Goal: Information Seeking & Learning: Learn about a topic

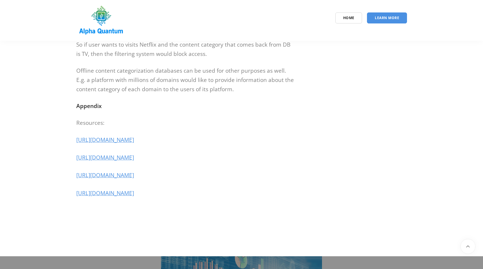
scroll to position [1708, 0]
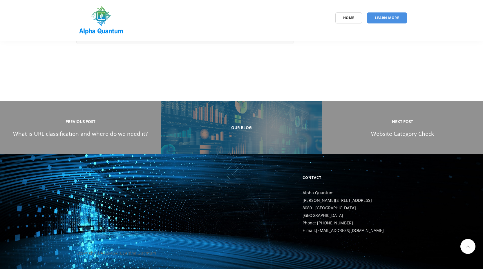
scroll to position [2408, 0]
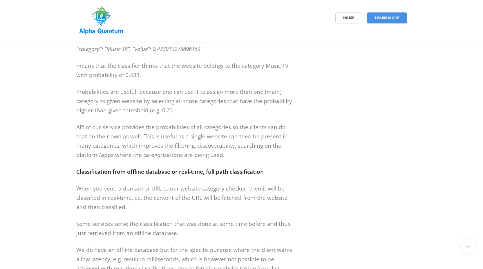
scroll to position [1438, 0]
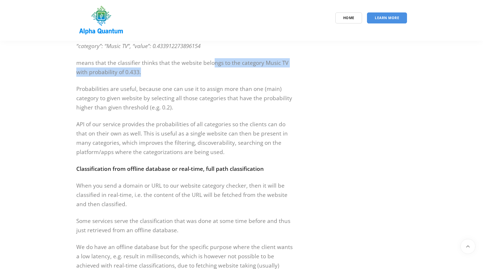
drag, startPoint x: 213, startPoint y: 84, endPoint x: 290, endPoint y: 95, distance: 78.5
click at [290, 77] on p "means that the classifier thinks that the website belongs to the category Music…" at bounding box center [185, 67] width 218 height 19
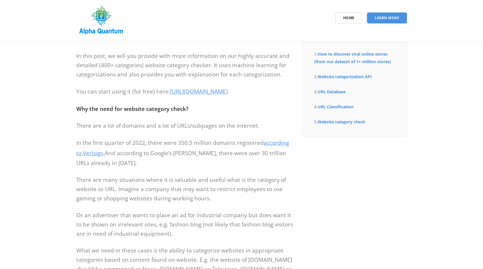
scroll to position [0, 0]
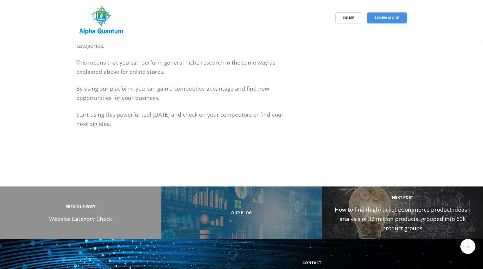
scroll to position [591, 0]
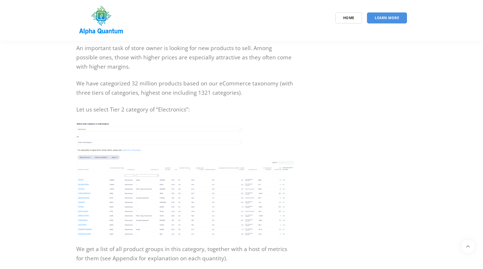
scroll to position [285, 0]
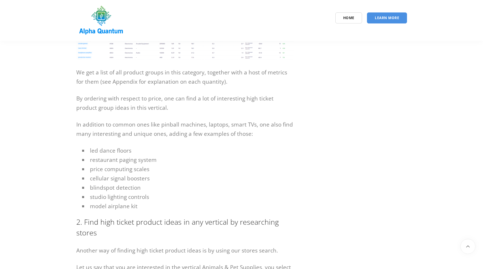
scroll to position [462, 0]
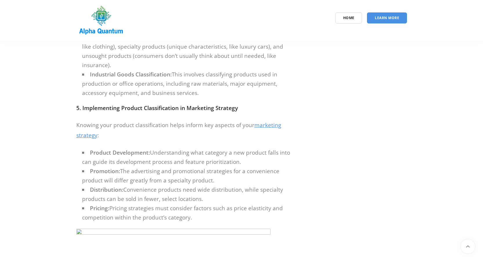
scroll to position [859, 0]
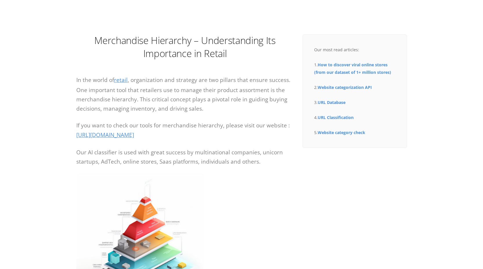
scroll to position [57, 0]
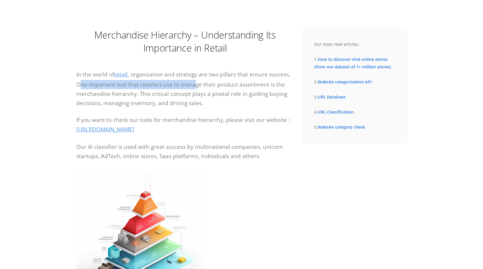
drag, startPoint x: 79, startPoint y: 82, endPoint x: 194, endPoint y: 84, distance: 114.9
click at [194, 84] on p "In the world of retail , organization and strategy are two pillars that ensure …" at bounding box center [185, 89] width 218 height 38
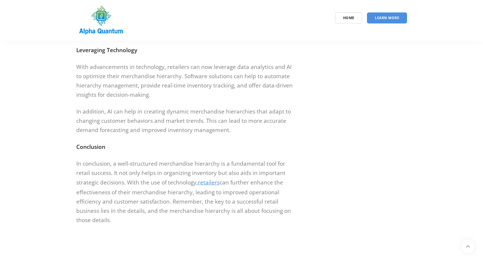
scroll to position [798, 0]
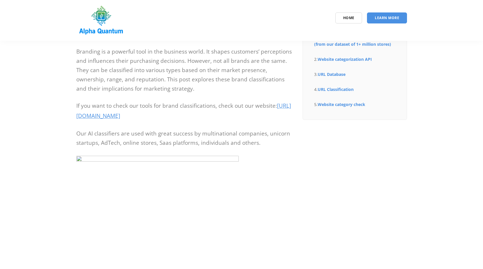
scroll to position [69, 0]
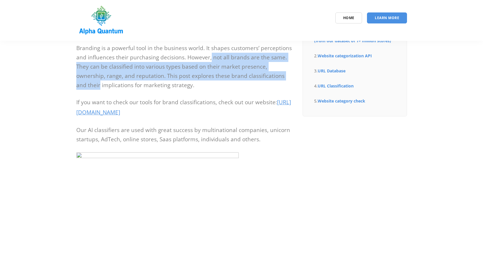
drag, startPoint x: 210, startPoint y: 59, endPoint x: 280, endPoint y: 78, distance: 72.3
click at [280, 78] on p "Branding is a powerful tool in the business world. It shapes customers’ percept…" at bounding box center [185, 67] width 218 height 46
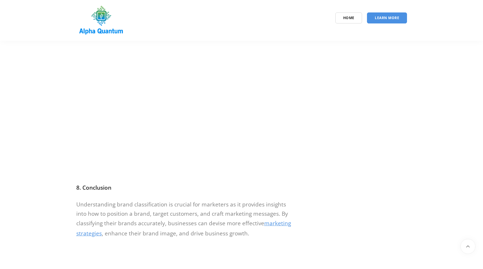
scroll to position [953, 0]
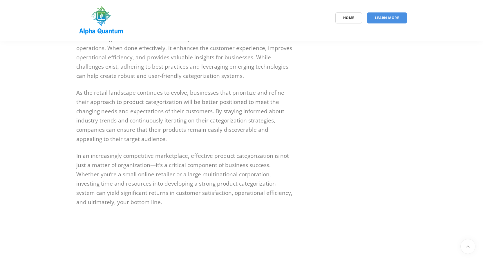
scroll to position [1581, 0]
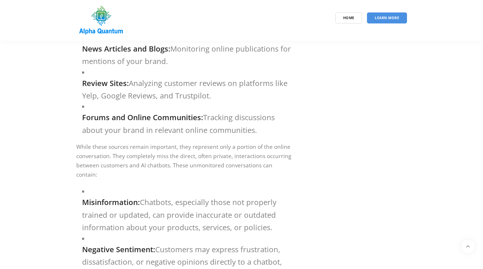
scroll to position [661, 0]
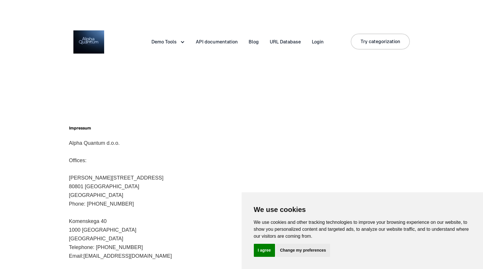
scroll to position [35, 0]
